Goal: Find specific page/section: Find specific page/section

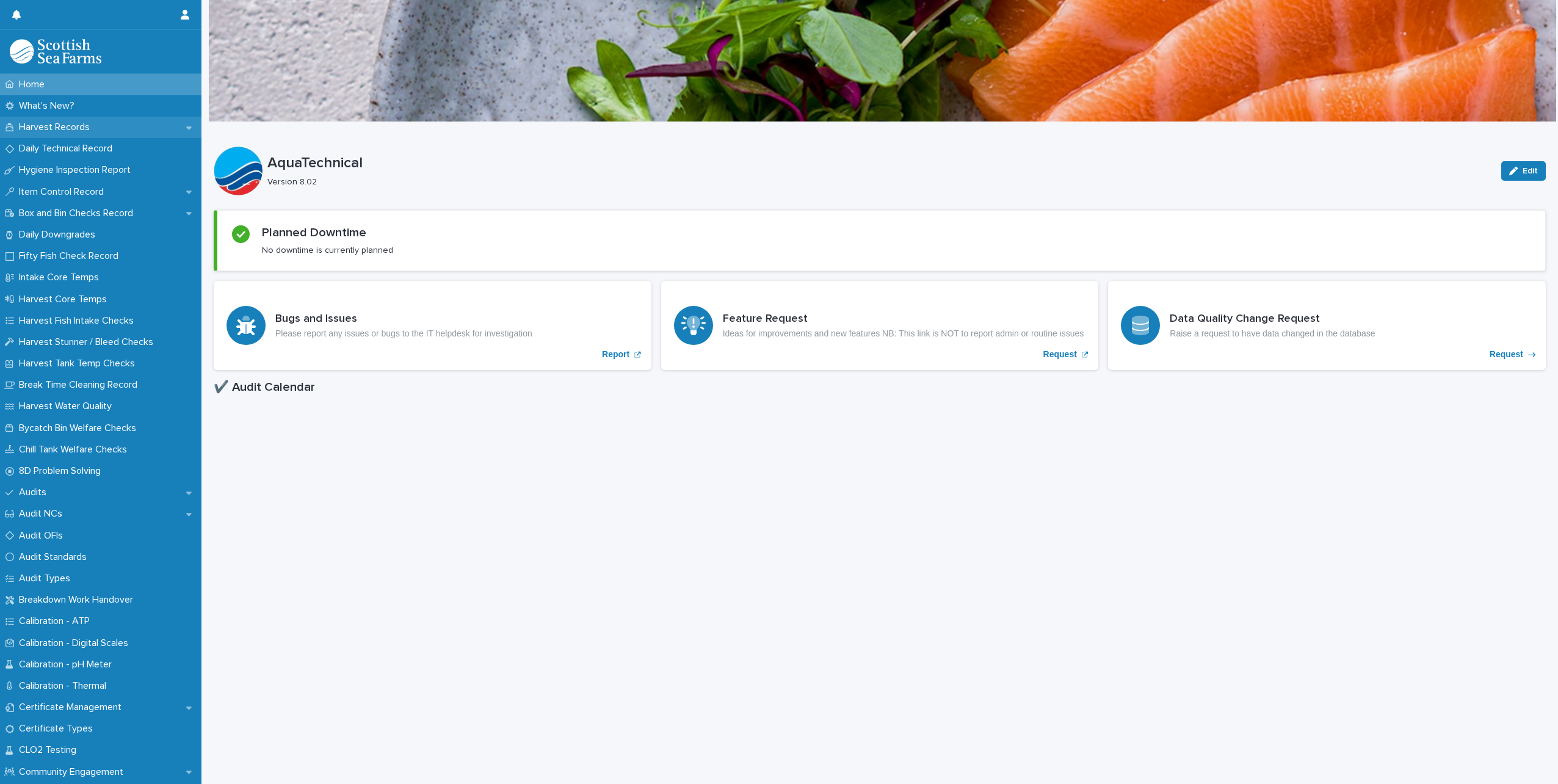
click at [43, 126] on p "Harvest Records" at bounding box center [57, 127] width 86 height 11
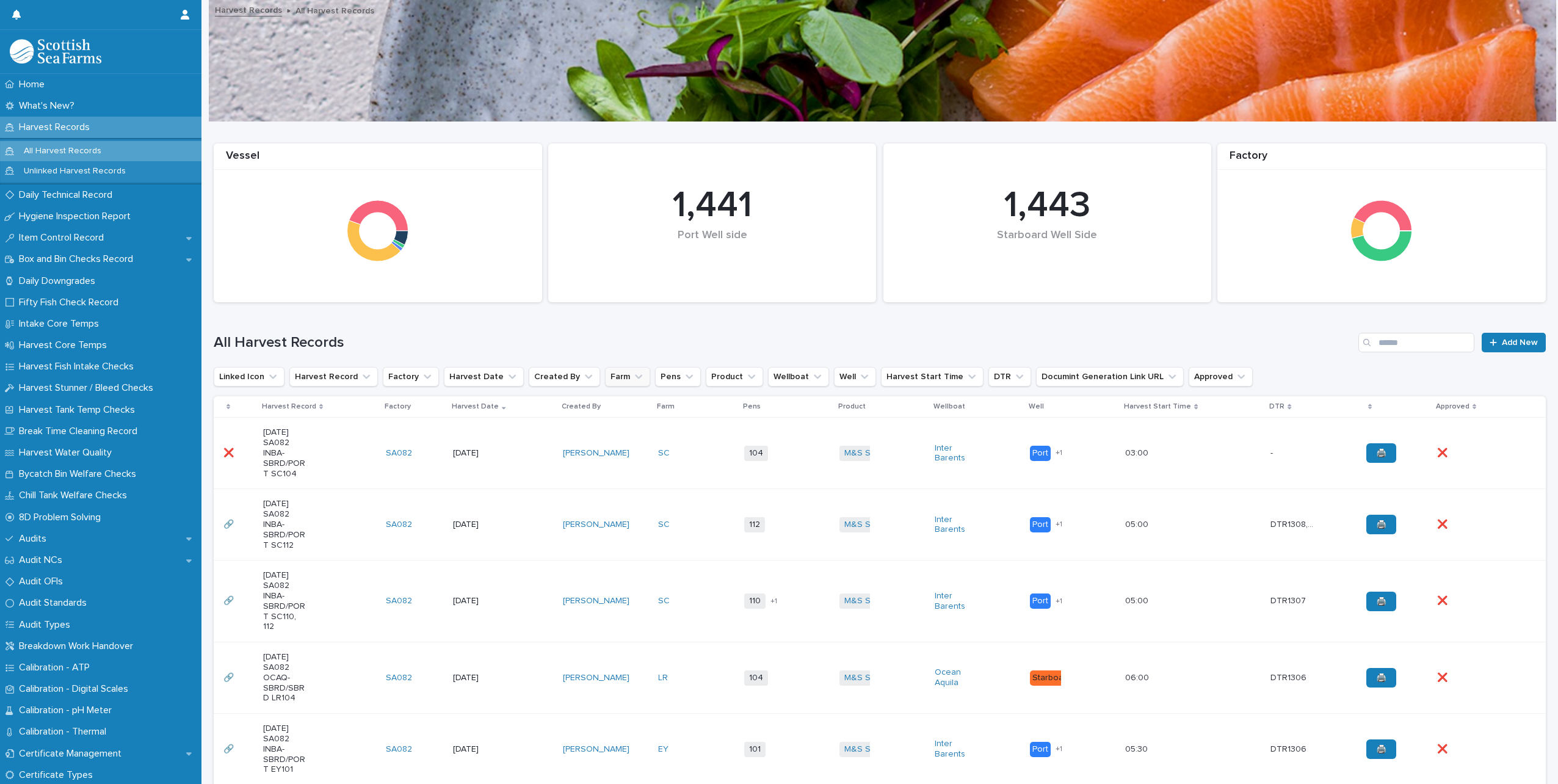
click at [632, 375] on icon "Farm" at bounding box center [638, 376] width 12 height 12
type input "**"
click at [610, 450] on div "SC" at bounding box center [673, 454] width 156 height 20
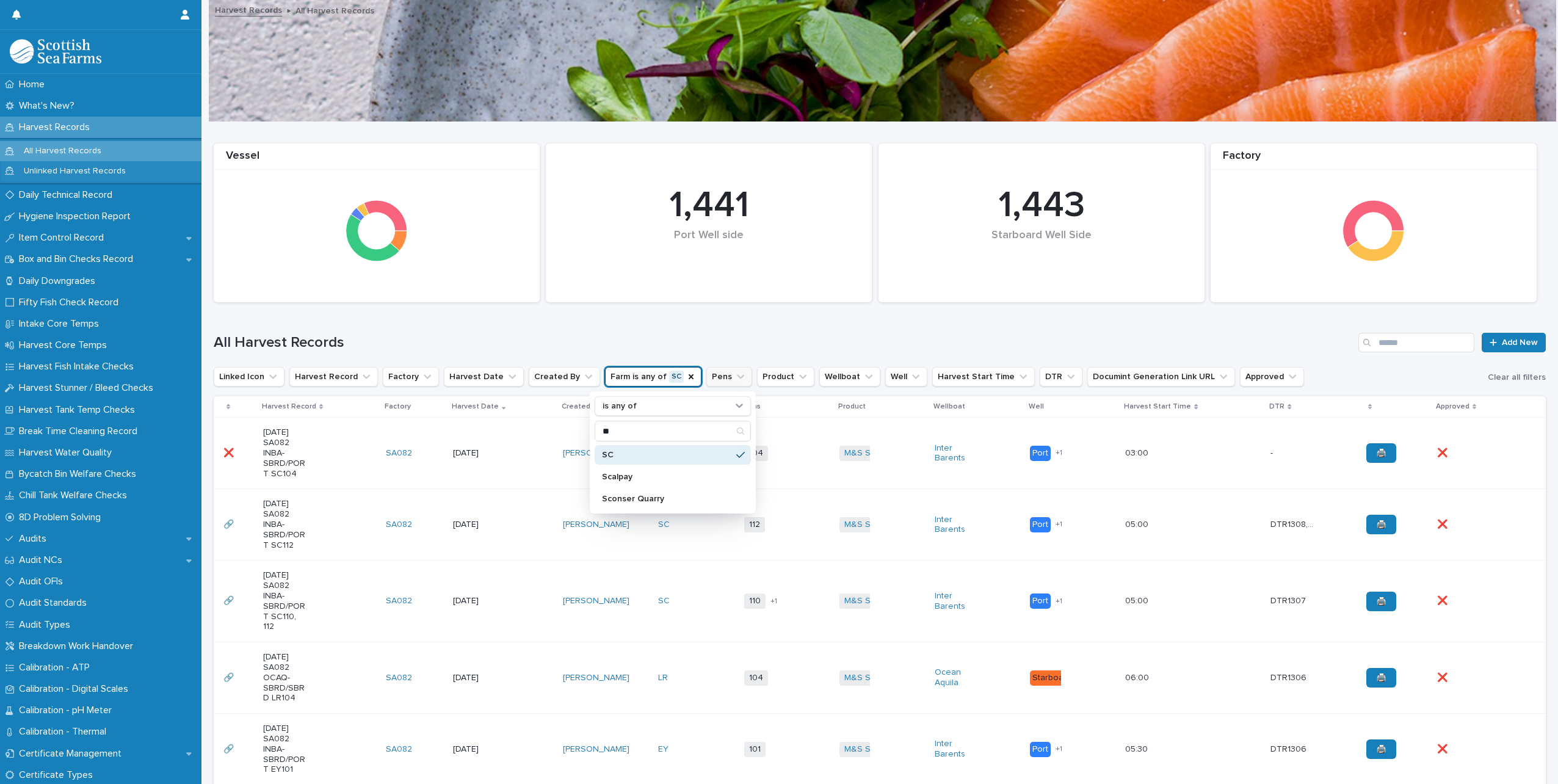
click at [734, 373] on icon "Pens" at bounding box center [740, 376] width 12 height 12
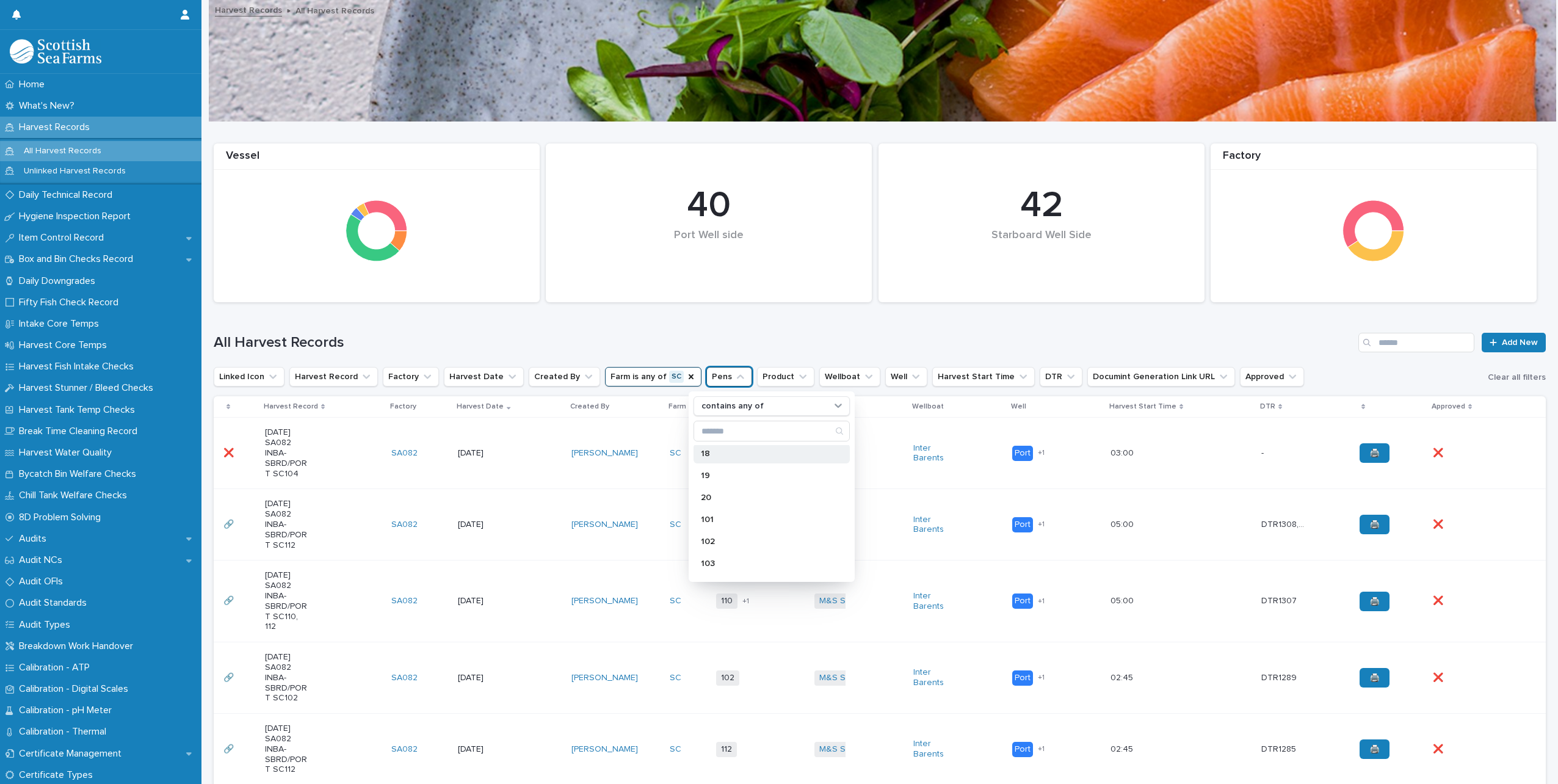
scroll to position [427, 0]
click at [720, 533] on p "104" at bounding box center [766, 533] width 130 height 9
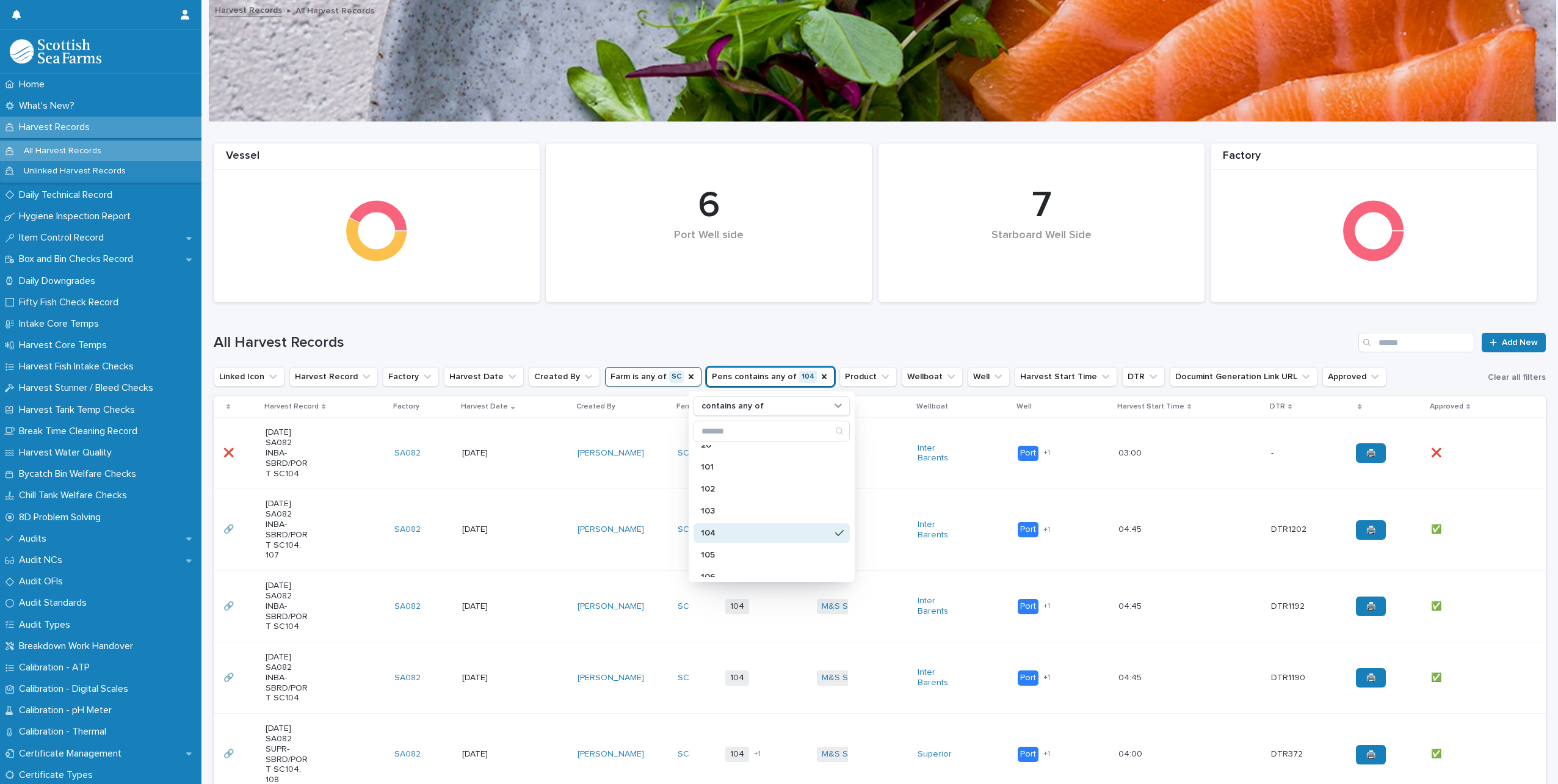
click at [830, 337] on h1 "All Harvest Records" at bounding box center [783, 343] width 1140 height 18
